Goal: Task Accomplishment & Management: Manage account settings

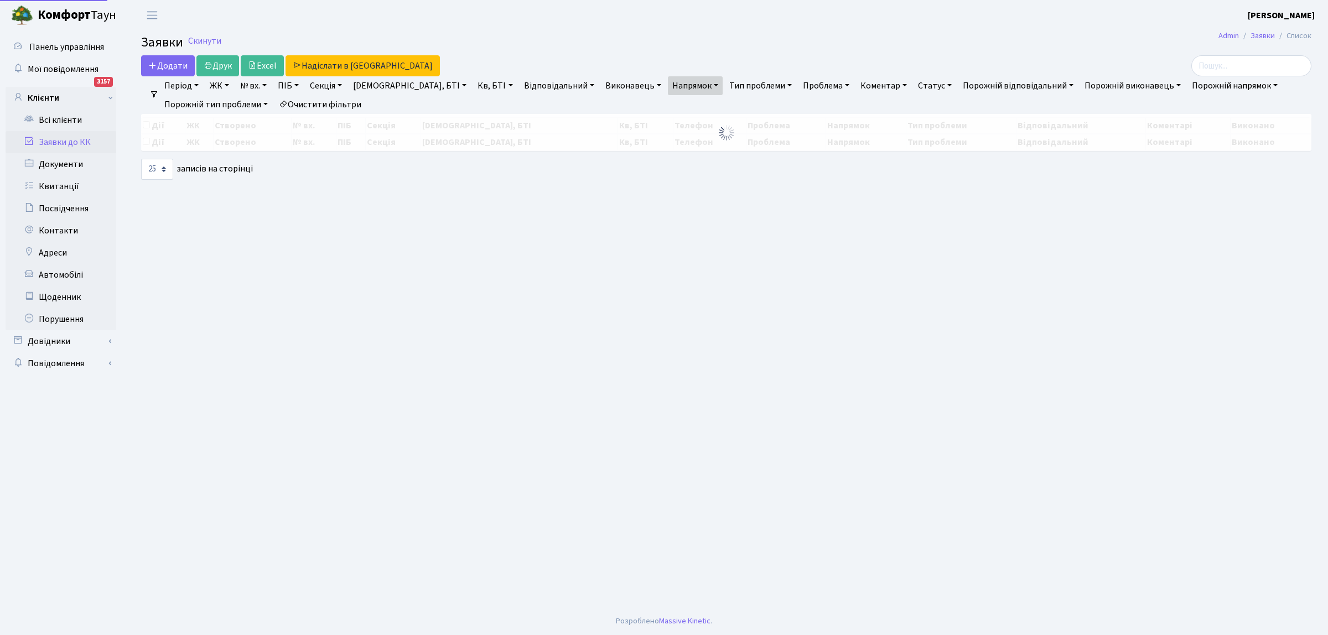
select select "25"
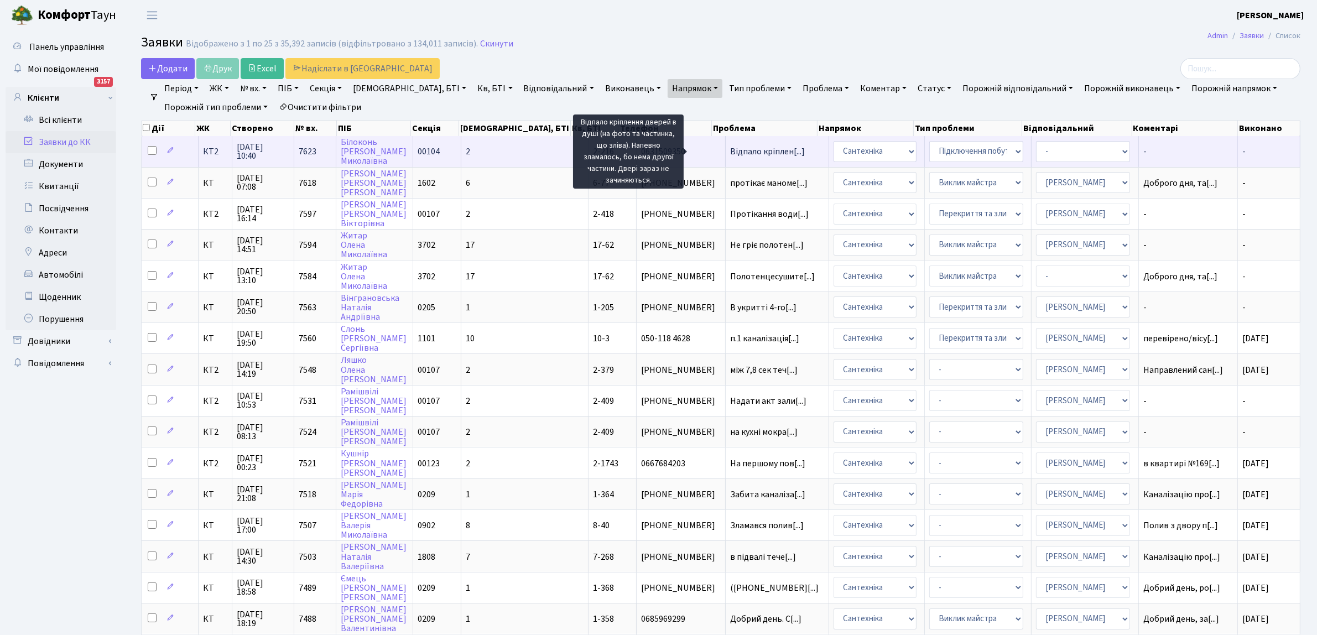
click at [730, 150] on span "Відпало кріплен[...]" at bounding box center [767, 152] width 75 height 12
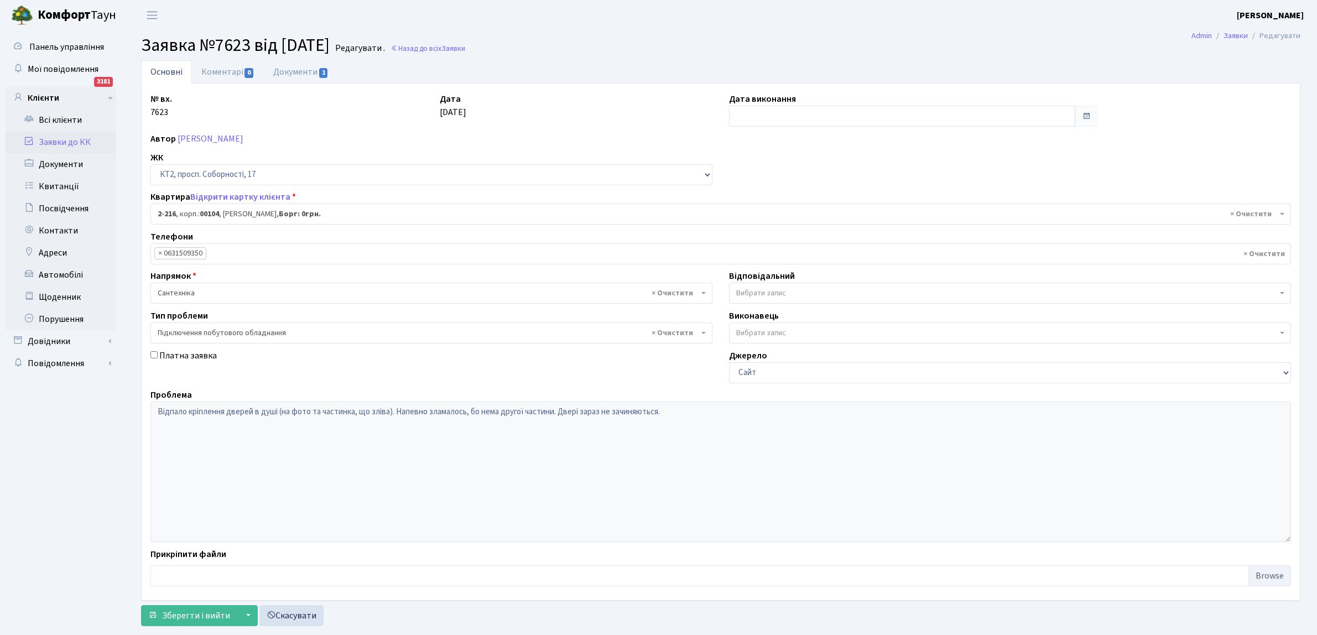
select select "15258"
select select "21"
click at [290, 70] on link "Документи 1" at bounding box center [301, 71] width 74 height 23
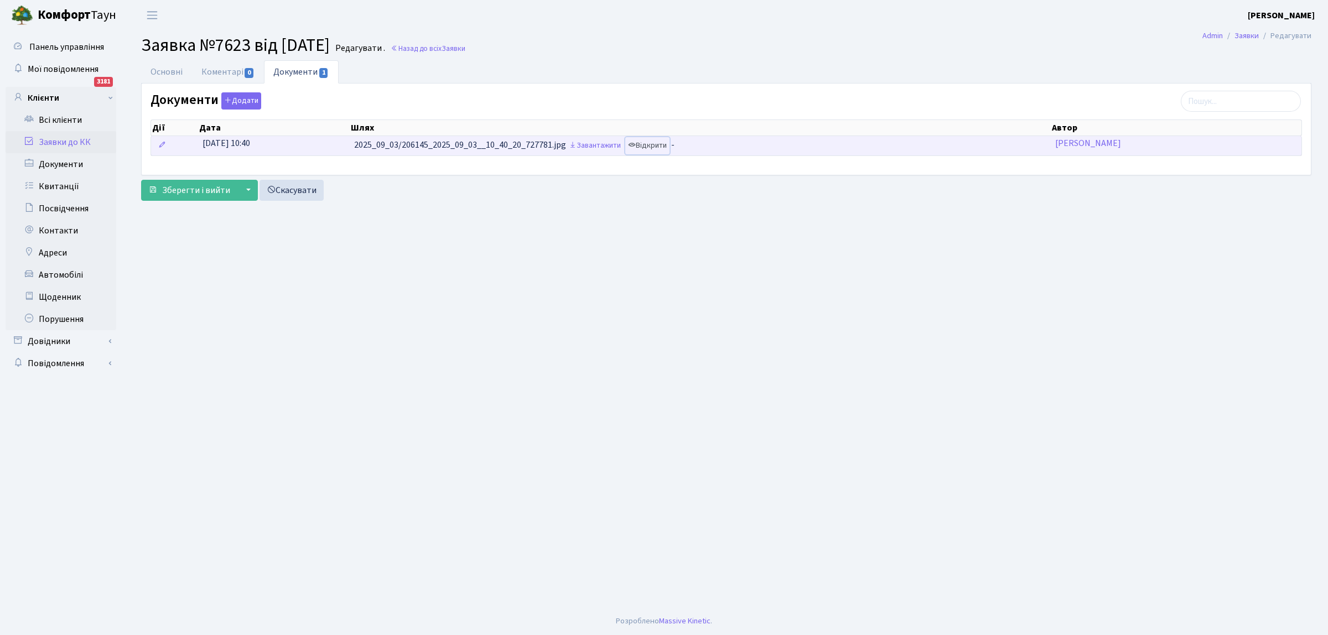
click at [651, 147] on link "Відкрити" at bounding box center [647, 145] width 44 height 17
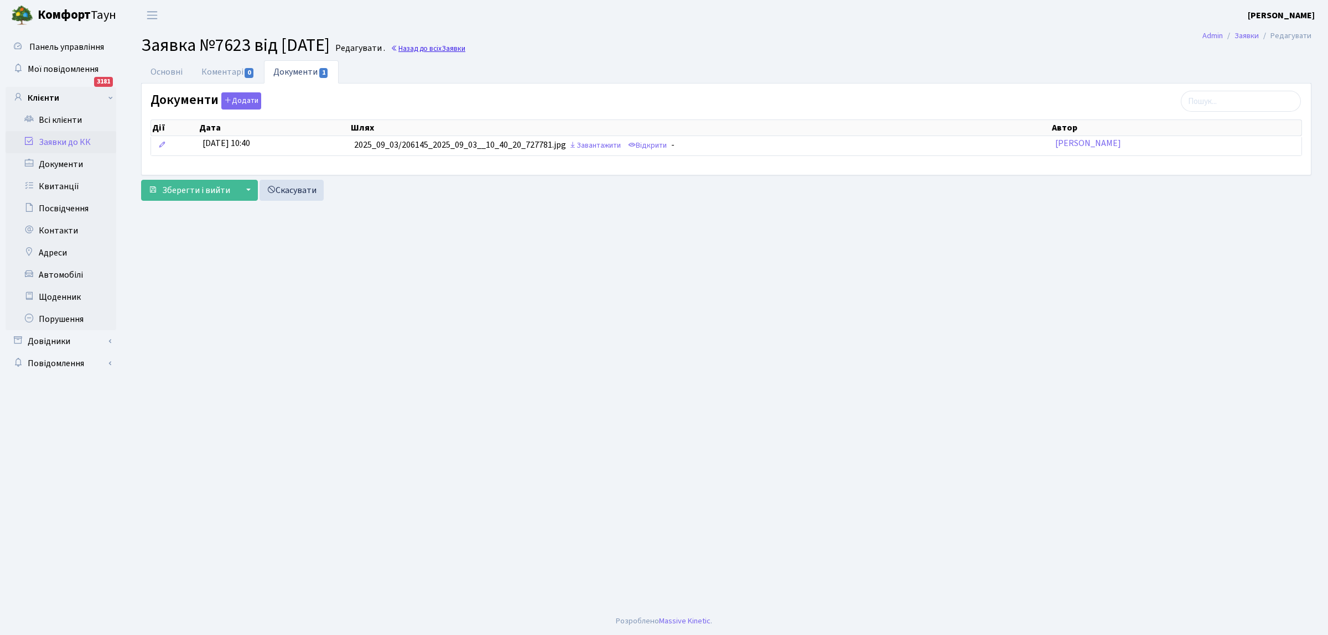
click at [451, 50] on link "Назад до всіх Заявки" at bounding box center [428, 48] width 75 height 11
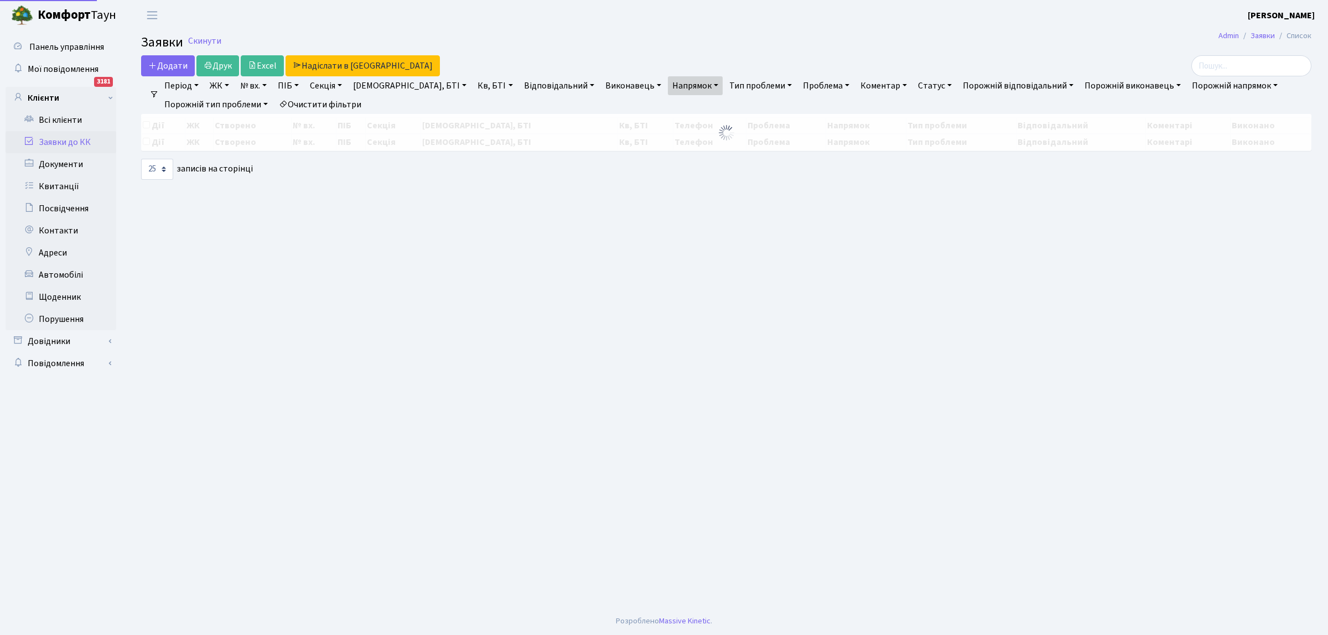
select select "25"
